Goal: Transaction & Acquisition: Purchase product/service

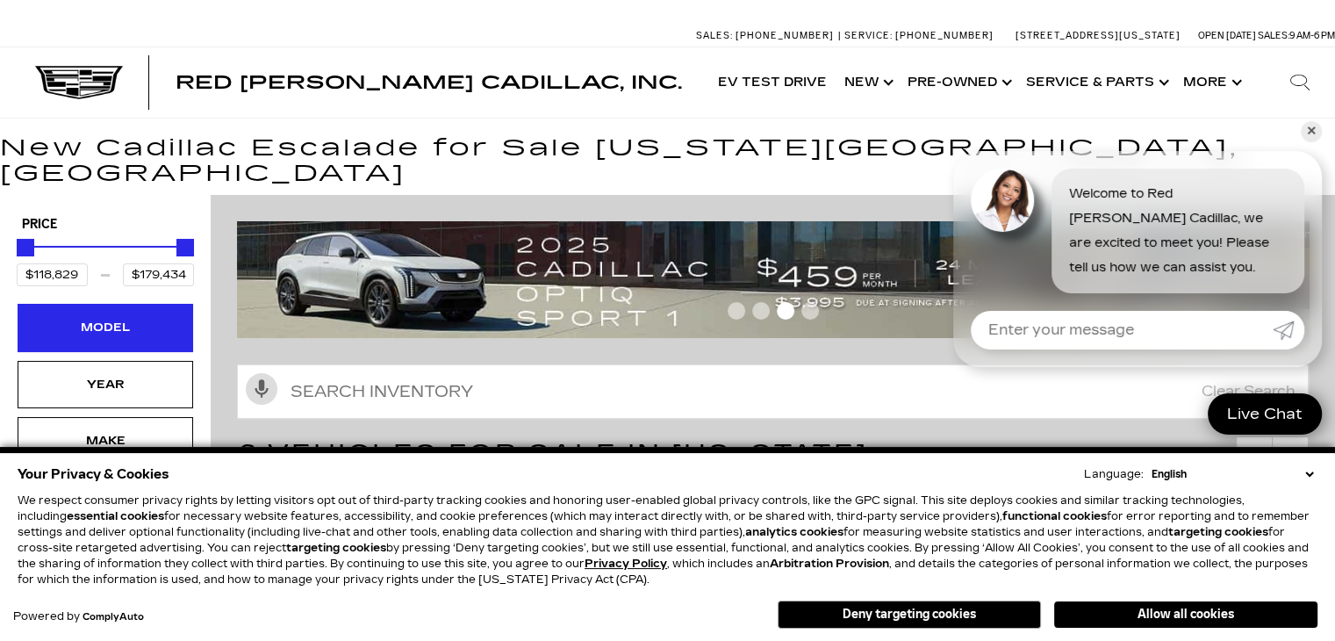
click at [125, 318] on div "Model" at bounding box center [105, 327] width 88 height 19
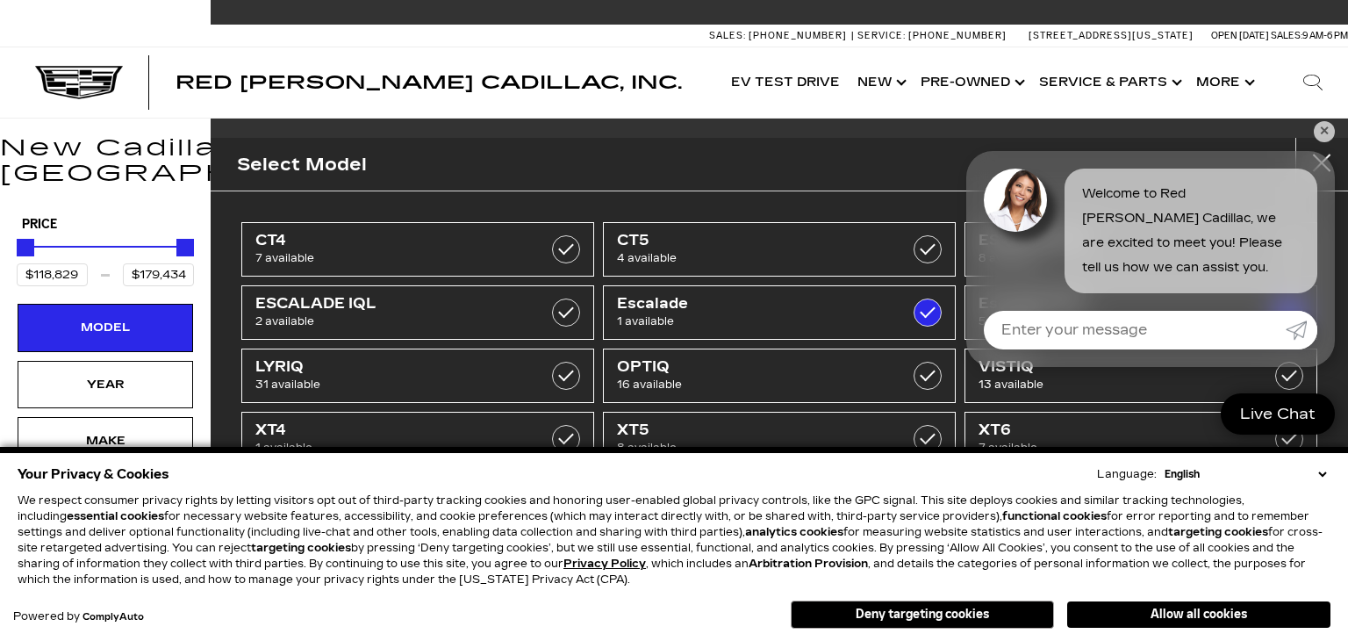
scroll to position [21, 0]
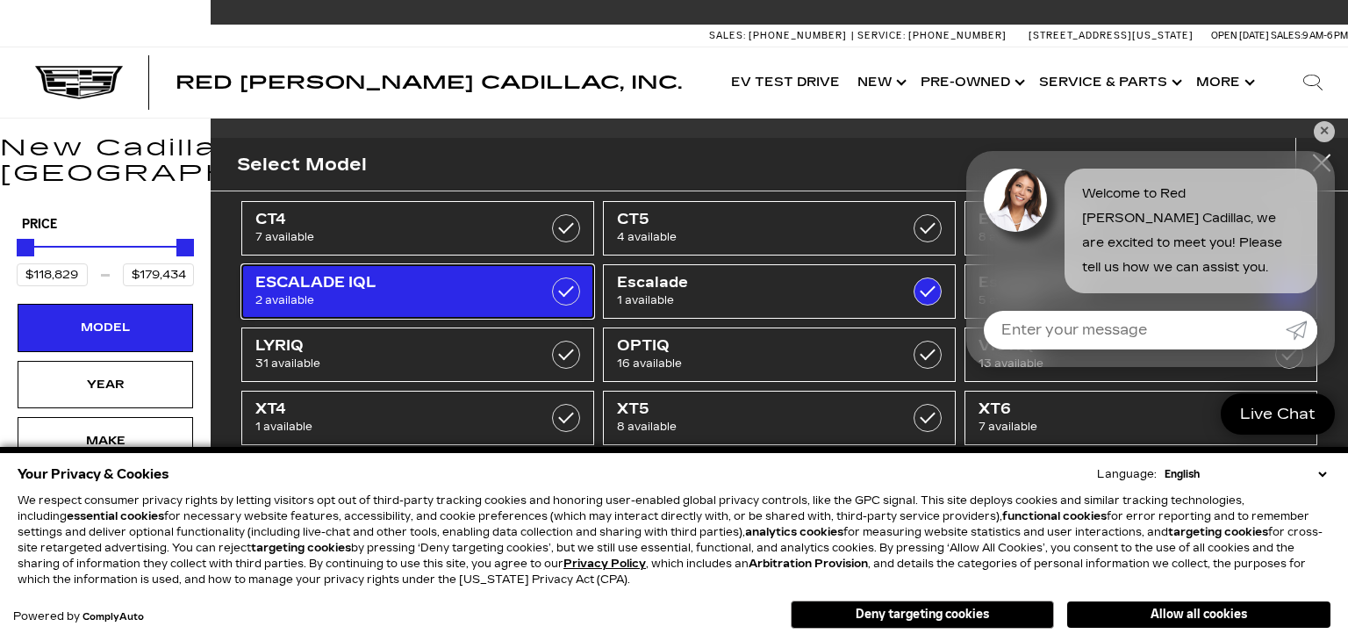
click at [374, 296] on span "2 available" at bounding box center [393, 300] width 277 height 18
checkbox input "true"
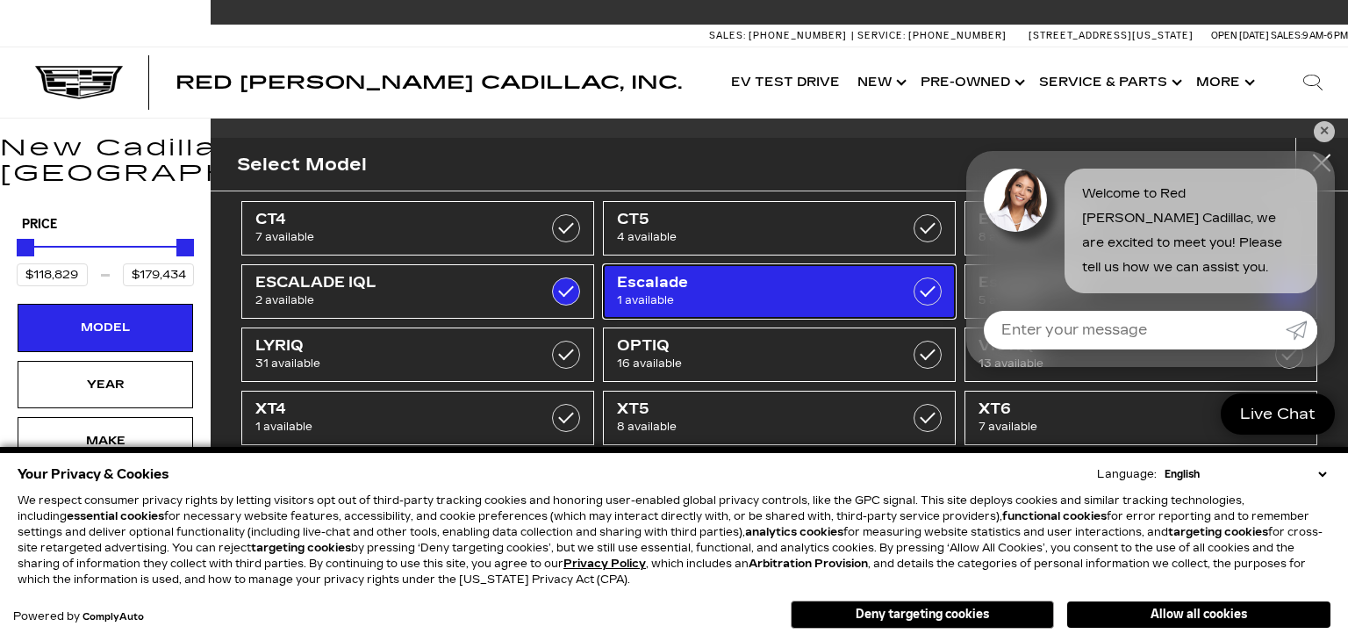
click at [762, 294] on span "1 available" at bounding box center [755, 300] width 277 height 18
checkbox input "false"
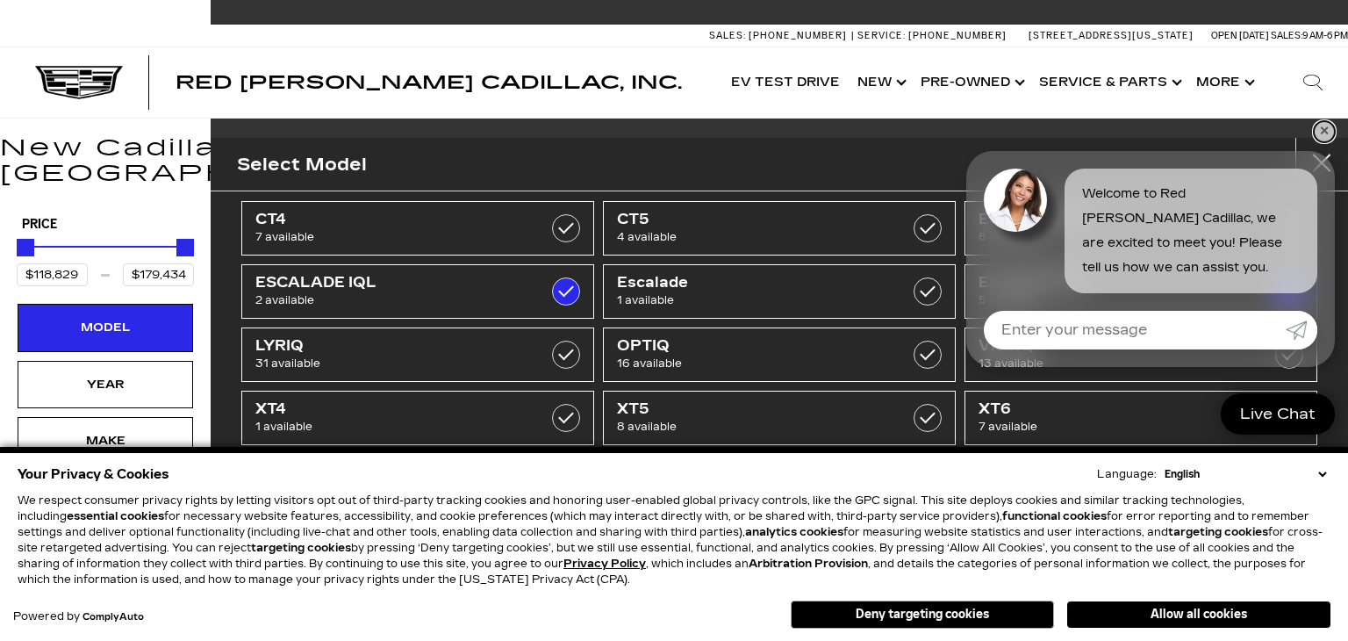
click at [1319, 125] on link "✕" at bounding box center [1324, 131] width 21 height 21
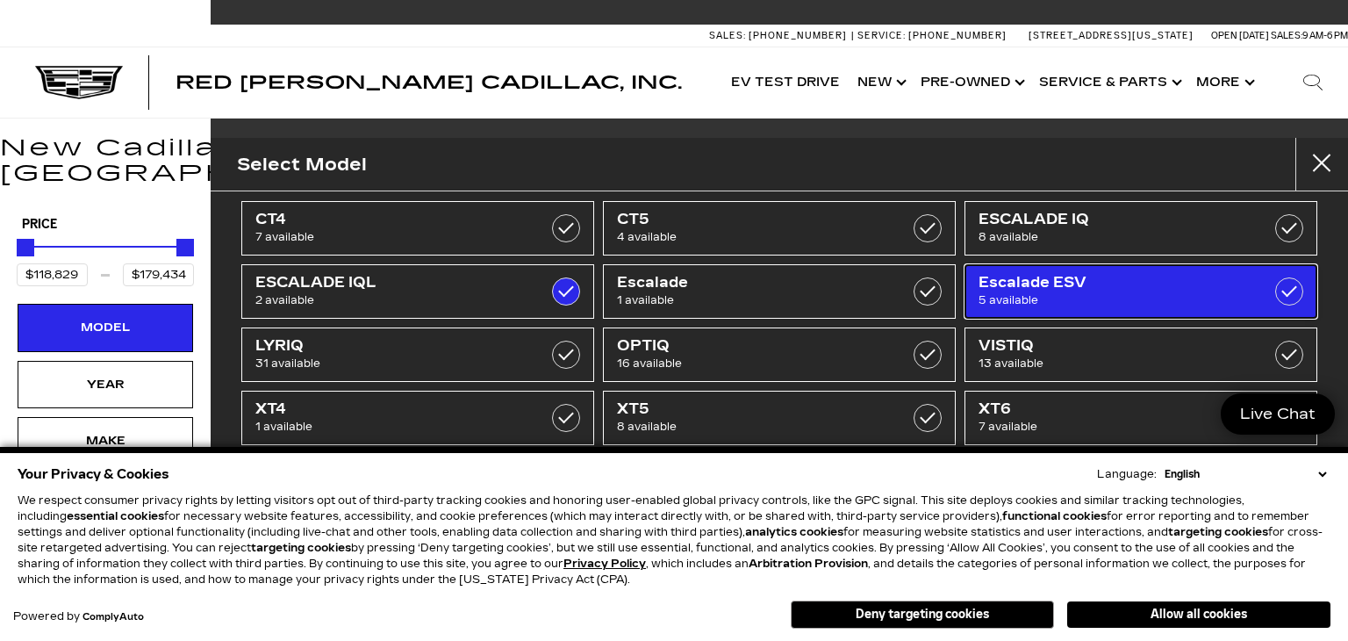
click at [1064, 280] on span "Escalade ESV" at bounding box center [1117, 283] width 277 height 18
type input "$141,015"
type input "$156,240"
checkbox input "false"
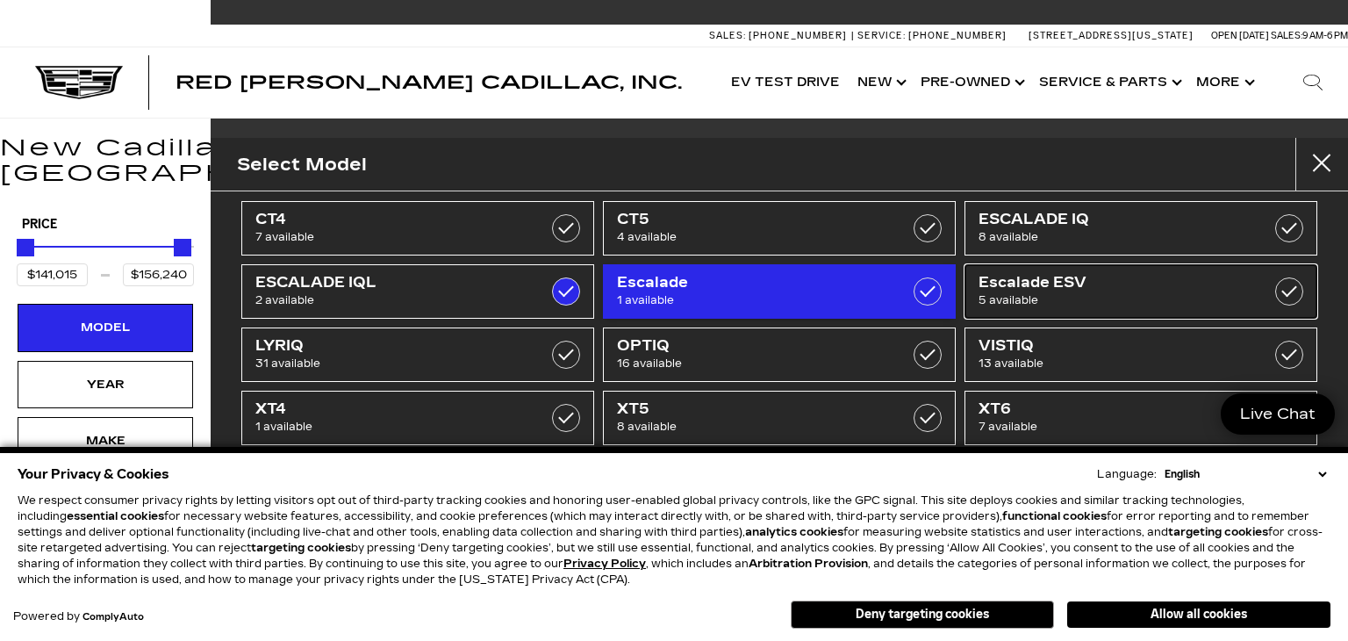
drag, startPoint x: 1064, startPoint y: 280, endPoint x: 716, endPoint y: 282, distance: 347.7
click at [1064, 280] on span "Escalade ESV" at bounding box center [1117, 283] width 277 height 18
type input "$118,829"
type input "$179,434"
checkbox input "true"
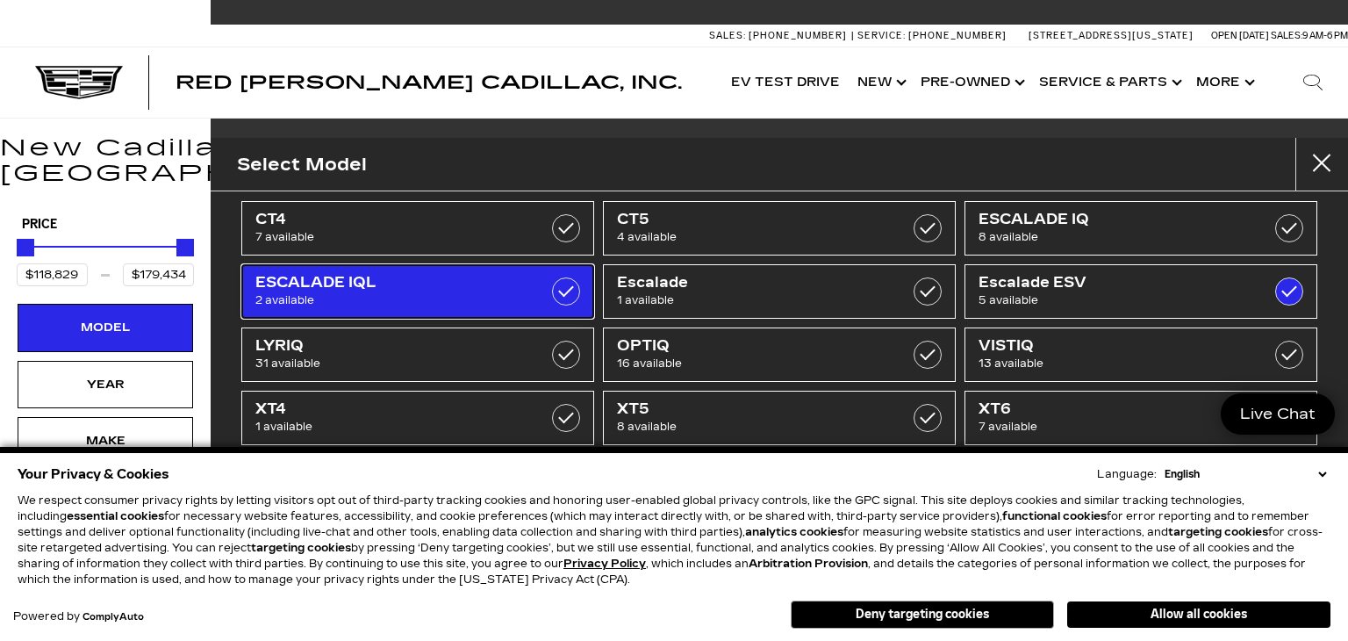
click at [557, 279] on label at bounding box center [566, 291] width 28 height 28
checkbox input "false"
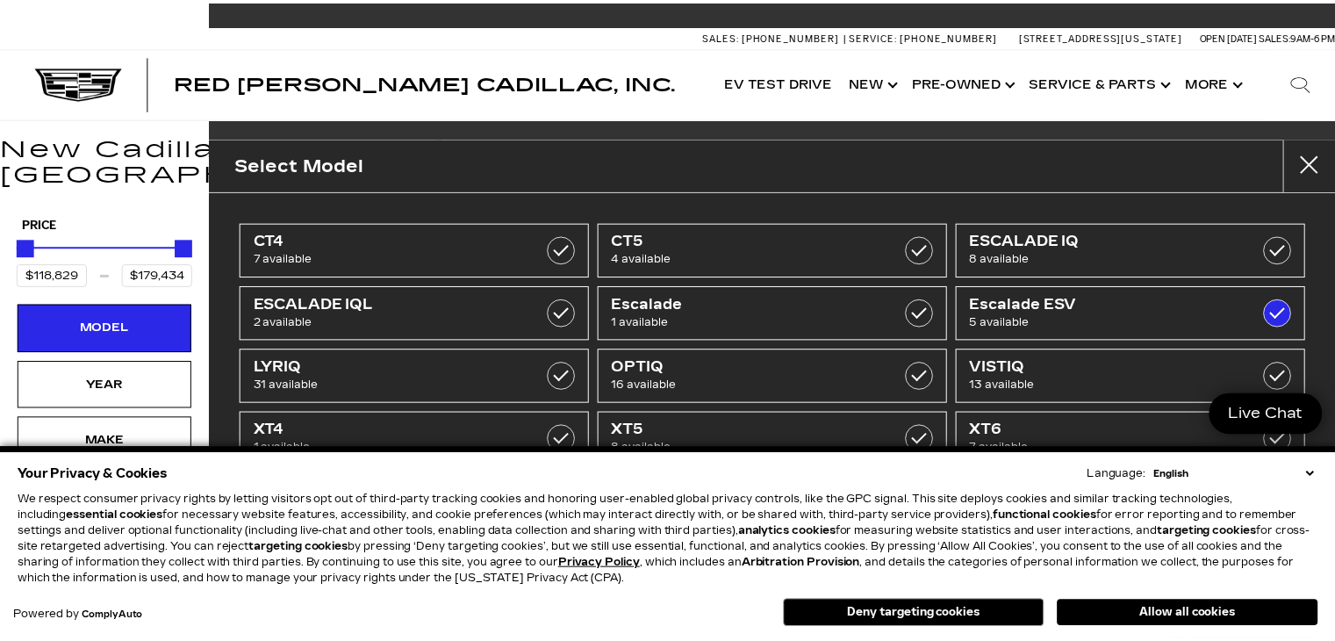
scroll to position [21, 0]
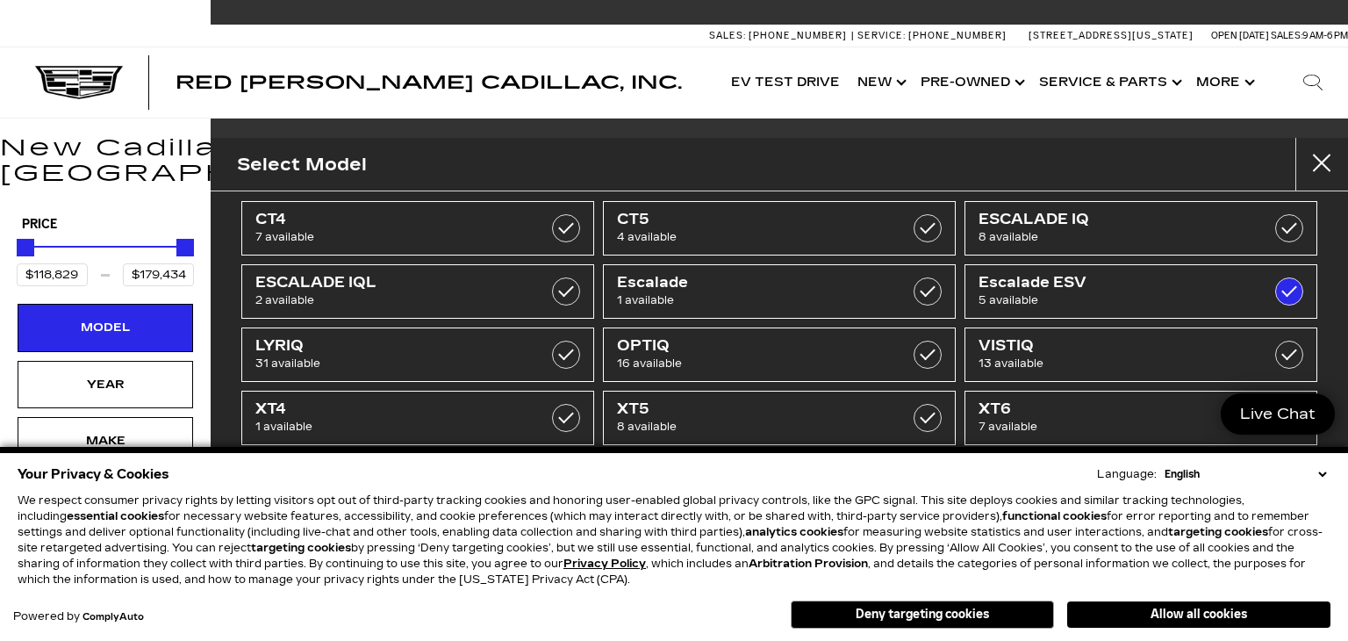
click at [1324, 471] on select "English Spanish / Español English / United Kingdom Korean / 한국어 Vietnamese / Ti…" at bounding box center [1246, 474] width 170 height 16
drag, startPoint x: 203, startPoint y: 158, endPoint x: 187, endPoint y: 147, distance: 19.5
click at [187, 147] on h1 "New Cadillac Escalade for Sale Colorado Springs, CO" at bounding box center [674, 161] width 1348 height 50
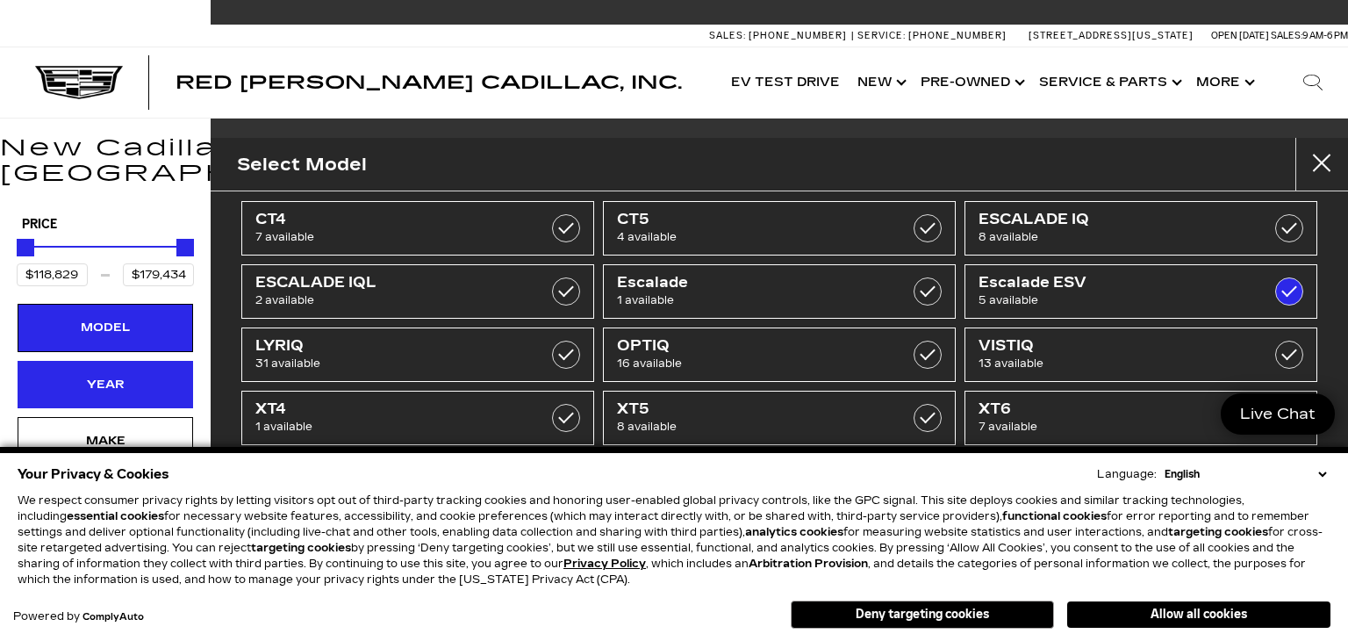
click at [86, 375] on div "Year" at bounding box center [105, 384] width 88 height 19
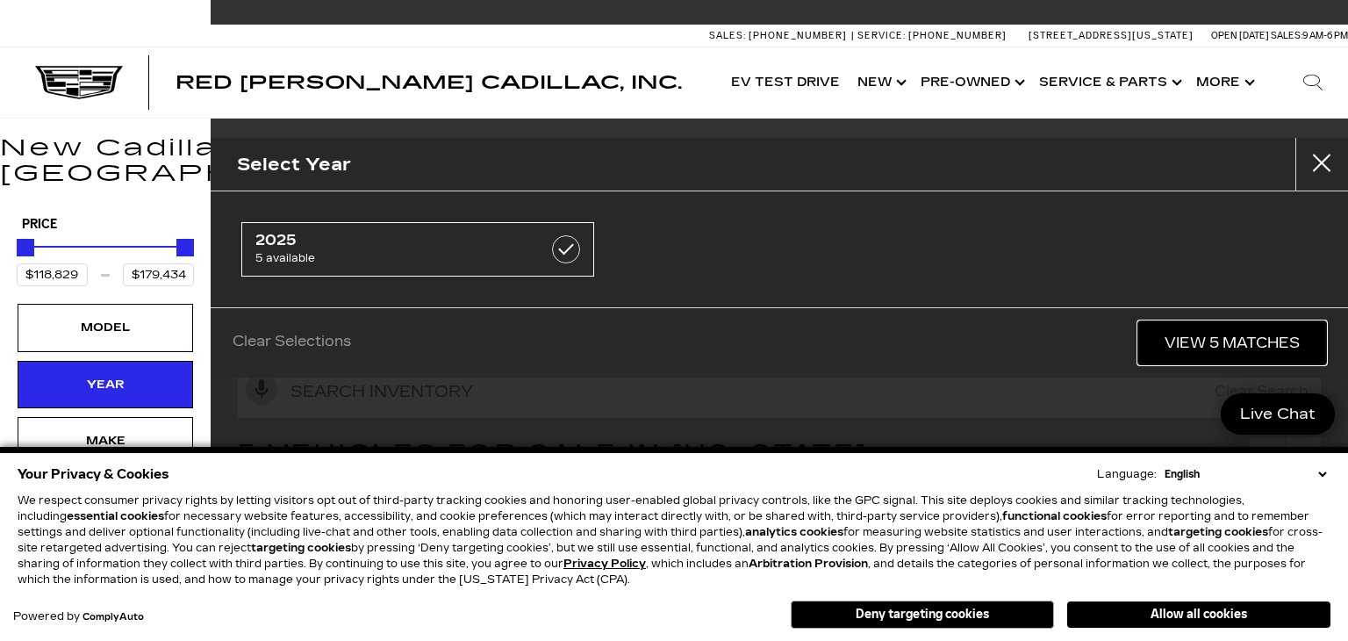
click at [1207, 345] on link "View 5 Matches" at bounding box center [1233, 342] width 188 height 43
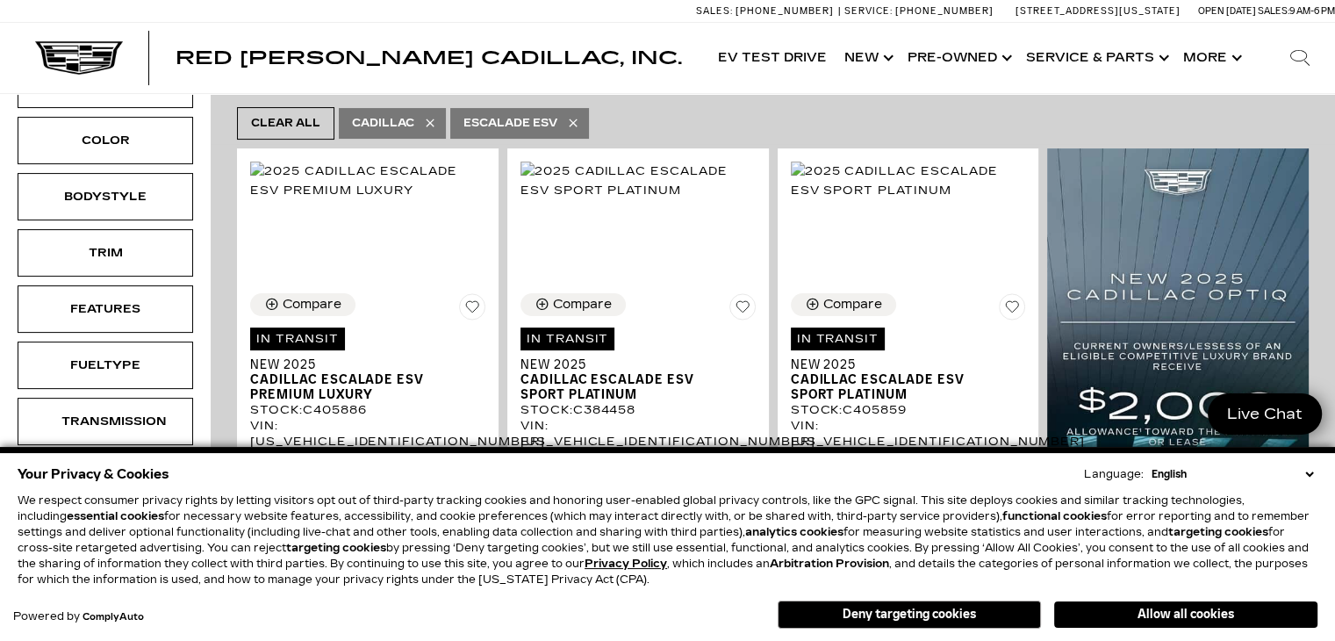
scroll to position [378, 0]
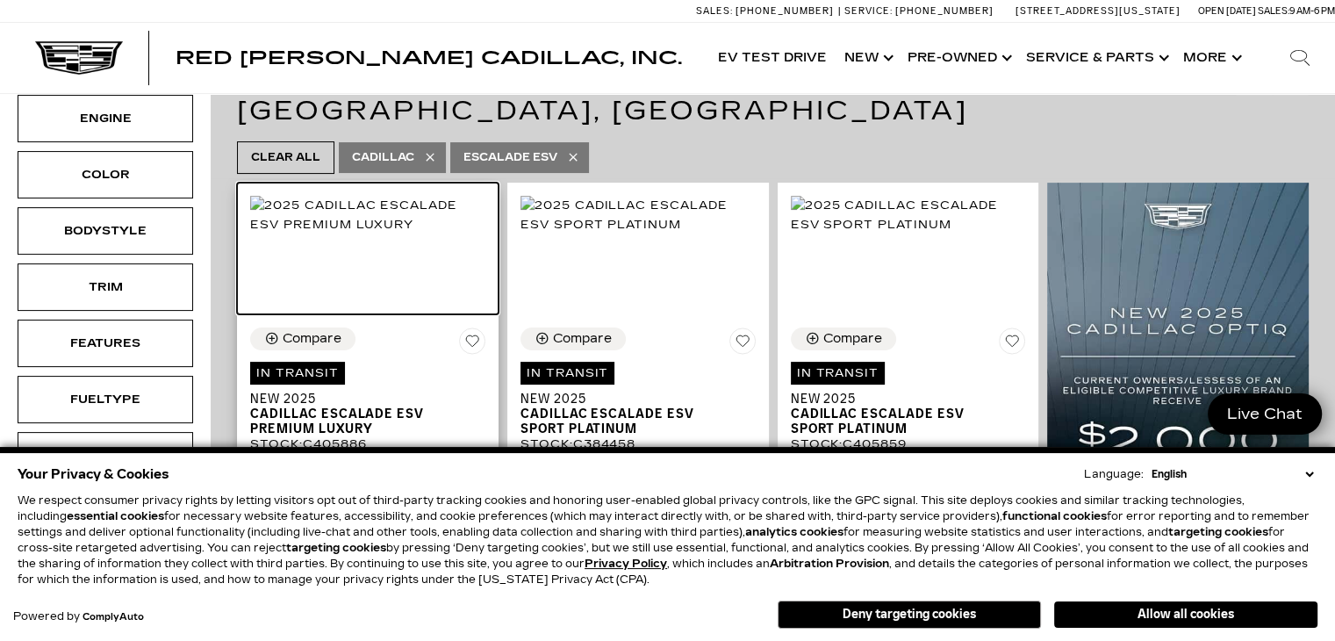
click at [376, 196] on img at bounding box center [367, 215] width 235 height 39
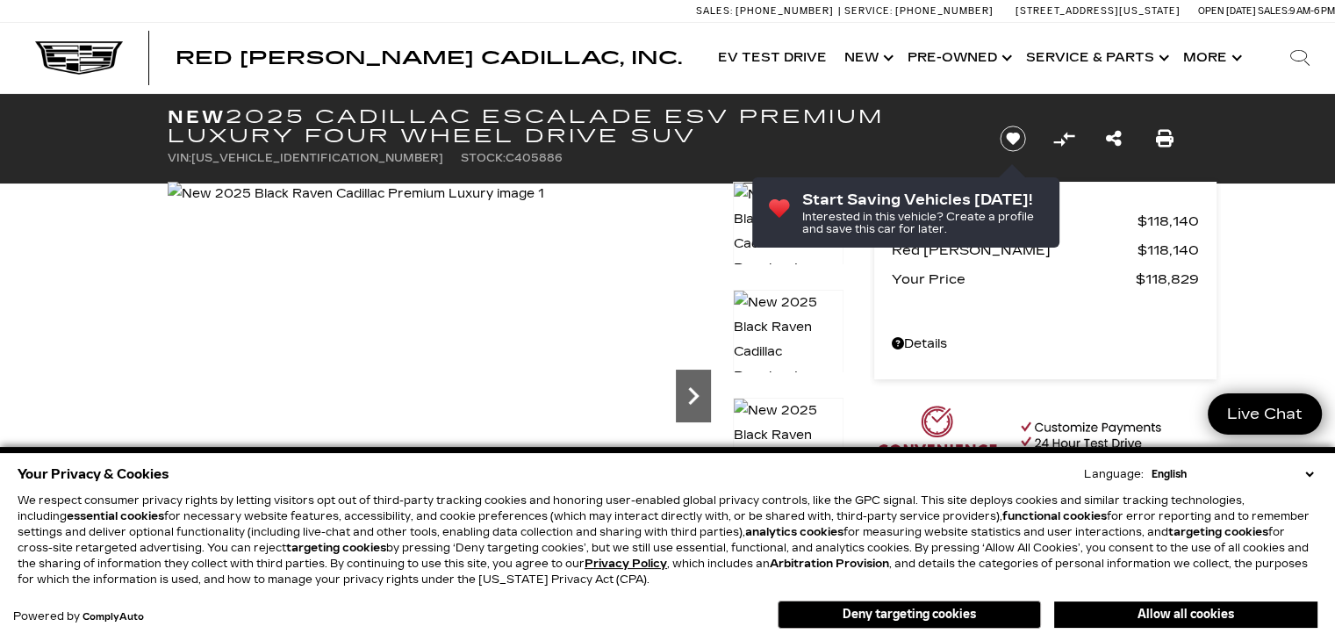
click at [691, 387] on icon "Next" at bounding box center [693, 395] width 35 height 35
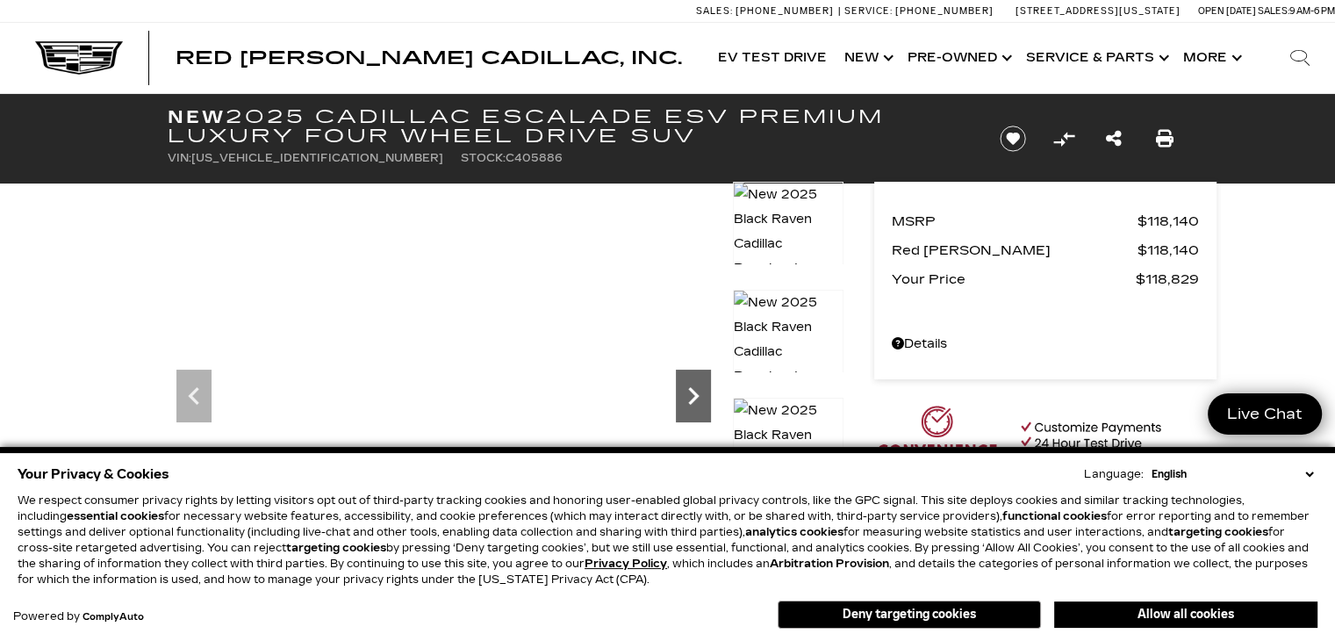
click at [691, 387] on icon "Next" at bounding box center [693, 395] width 35 height 35
click at [694, 394] on icon "Next" at bounding box center [693, 395] width 35 height 35
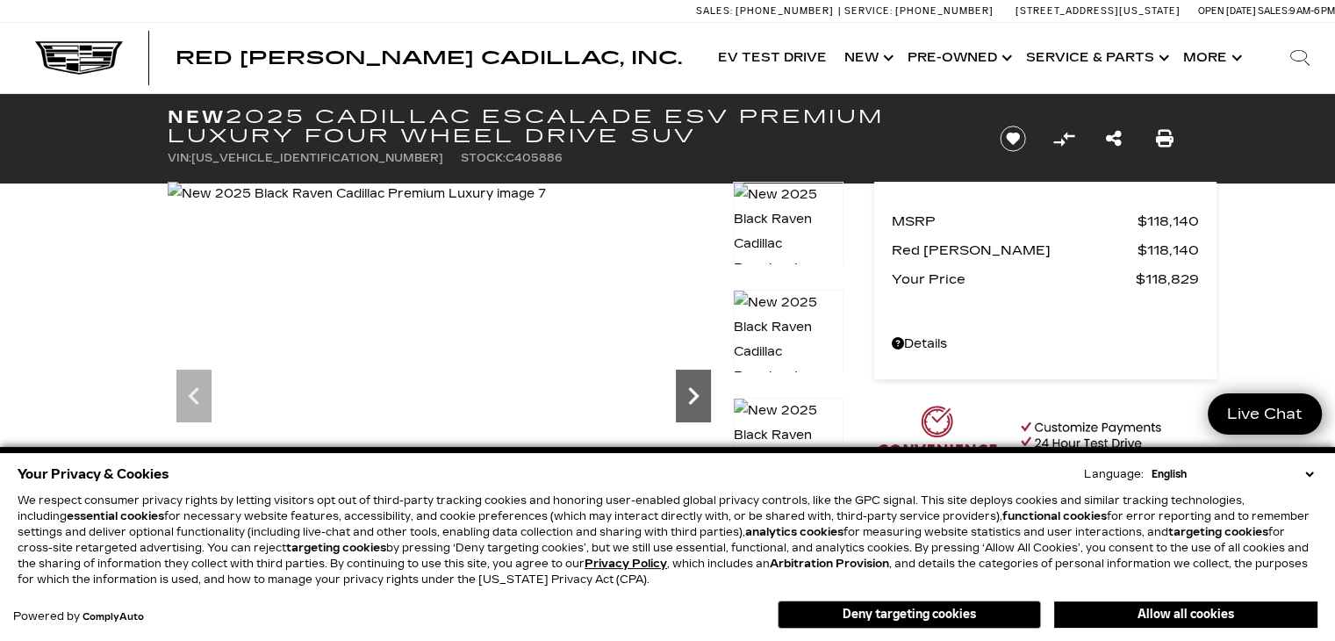
click at [694, 394] on icon "Next" at bounding box center [693, 395] width 35 height 35
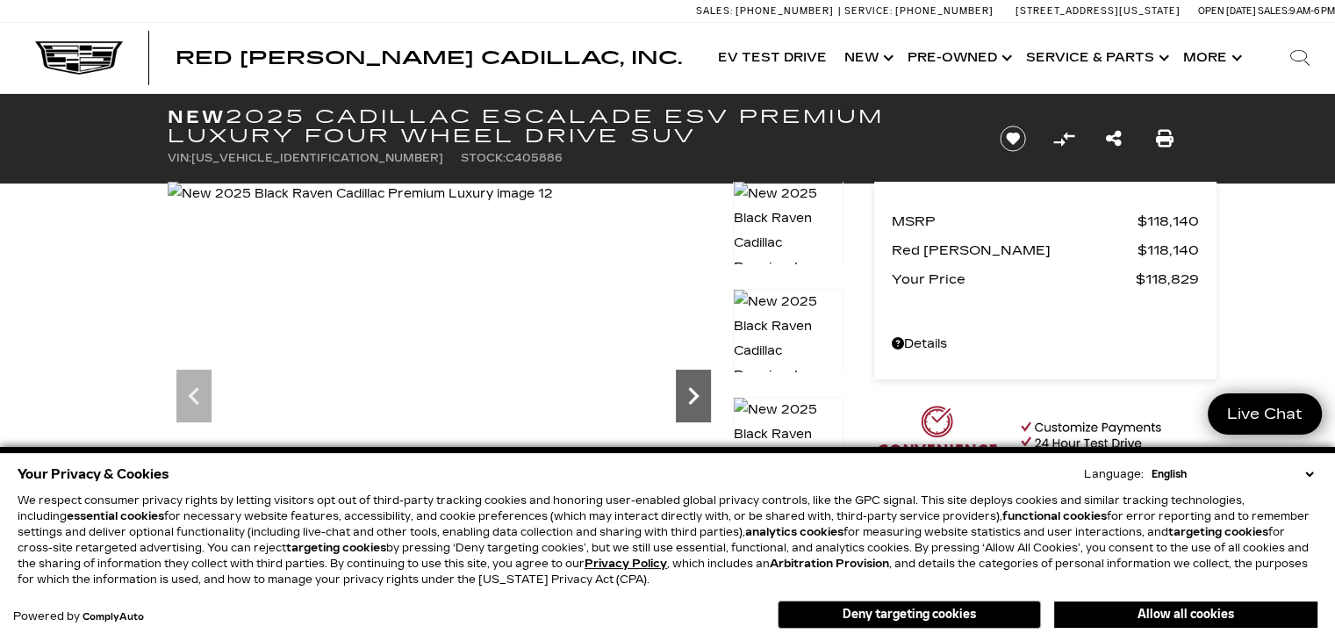
click at [694, 394] on icon "Next" at bounding box center [693, 395] width 35 height 35
click at [553, 206] on img at bounding box center [360, 194] width 385 height 25
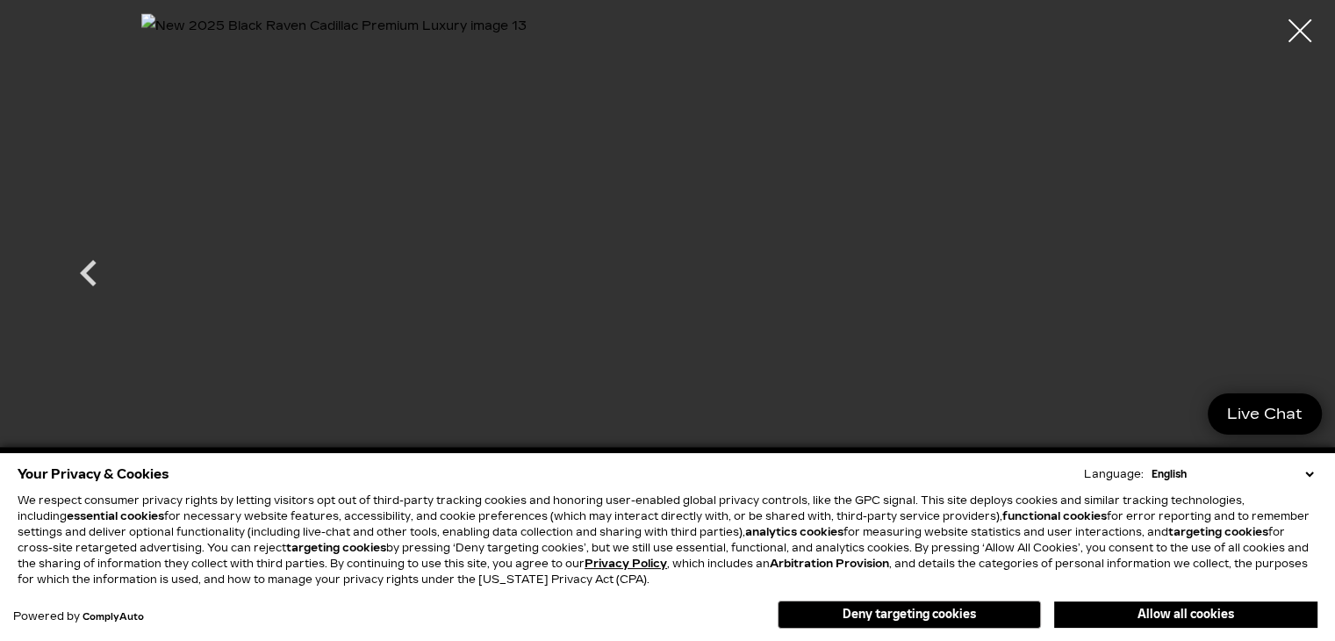
click at [1296, 26] on div at bounding box center [1300, 31] width 47 height 47
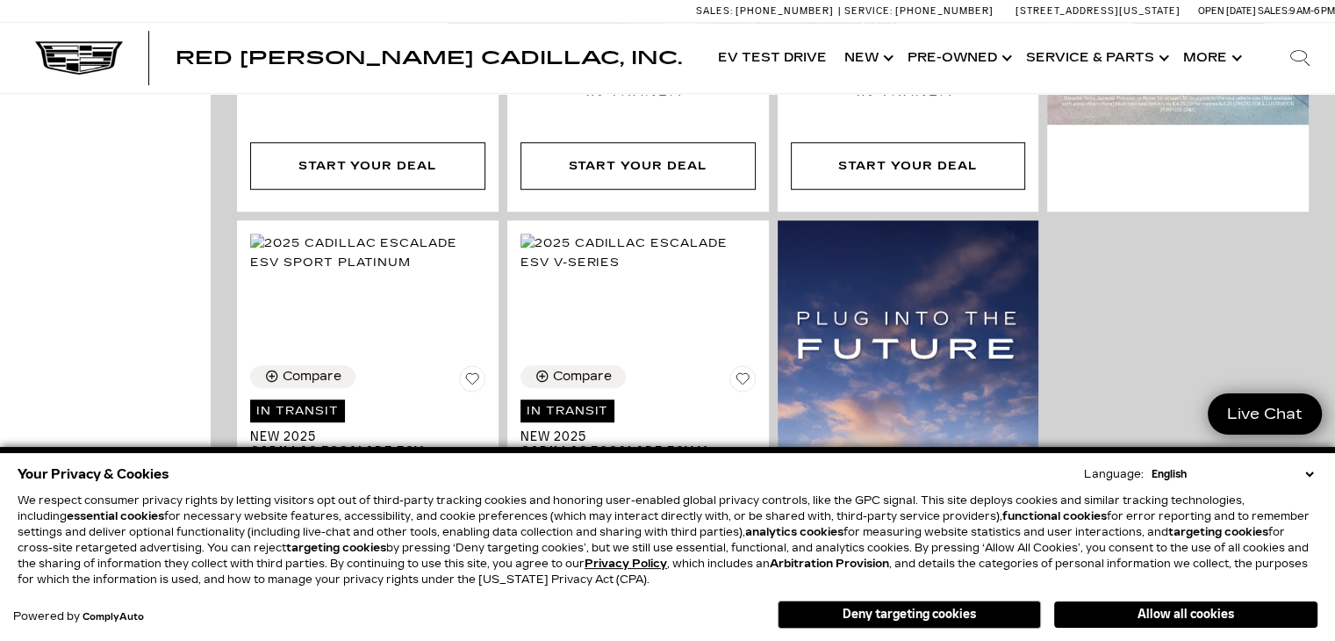
scroll to position [1055, 0]
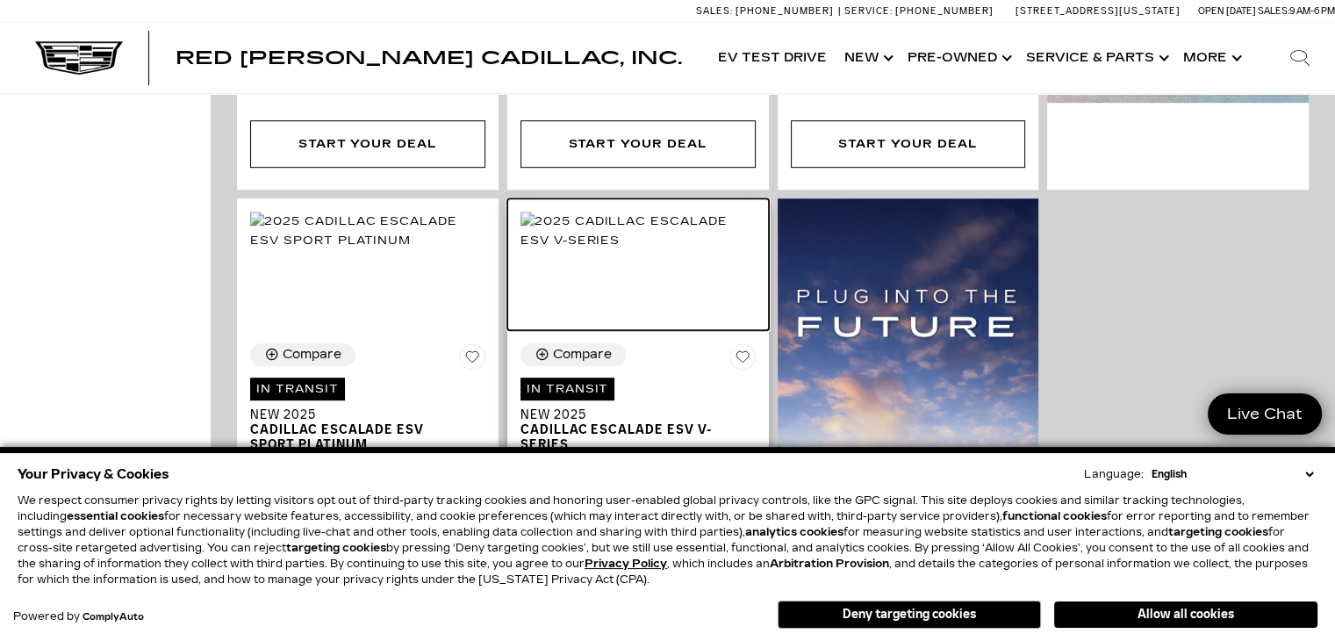
click at [657, 220] on img at bounding box center [638, 231] width 235 height 39
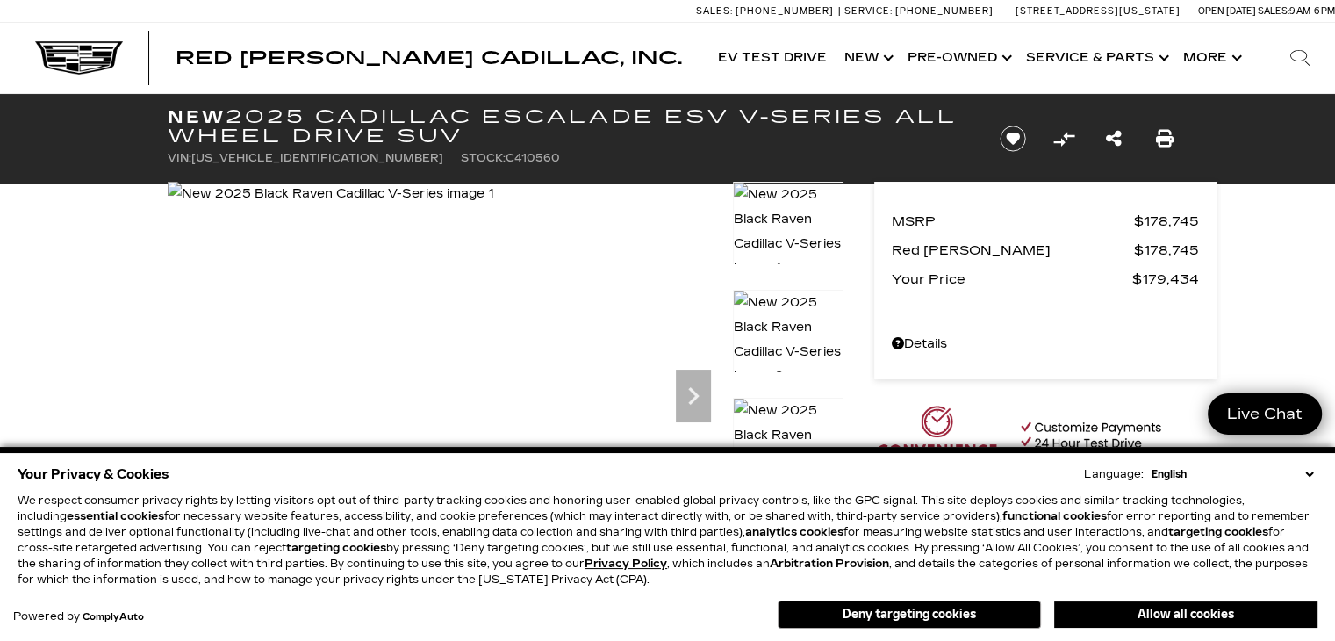
drag, startPoint x: 1339, startPoint y: 24, endPoint x: 1301, endPoint y: -45, distance: 78.2
